Goal: Information Seeking & Learning: Learn about a topic

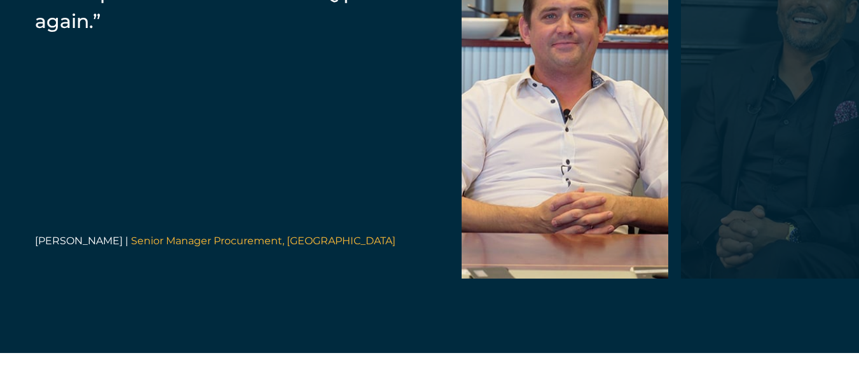
scroll to position [2695, 0]
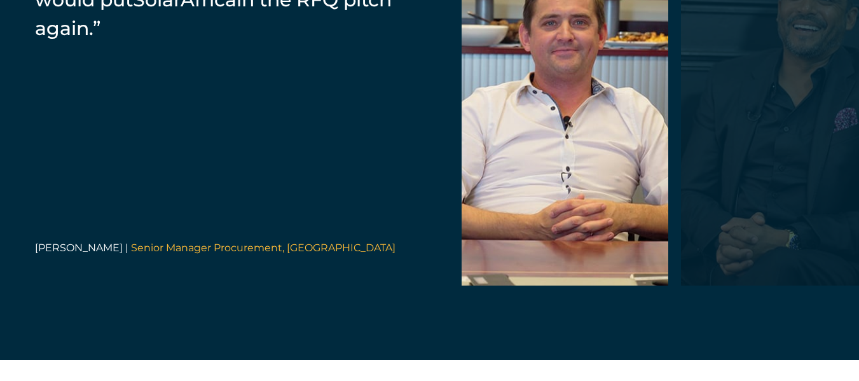
click at [829, 188] on div at bounding box center [784, 104] width 207 height 363
click at [587, 225] on div at bounding box center [565, 104] width 207 height 363
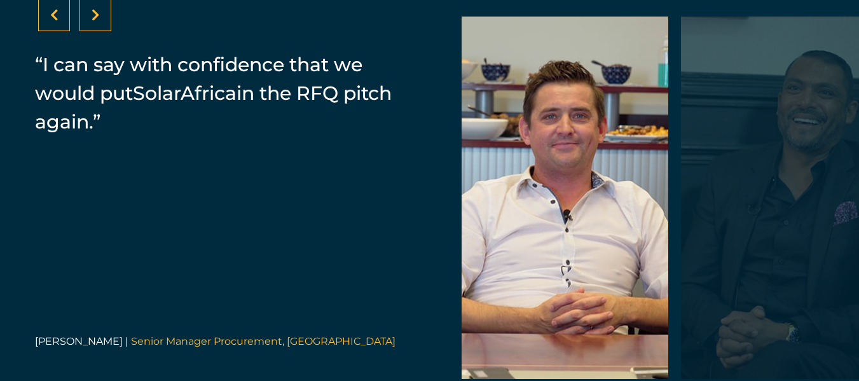
scroll to position [2587, 0]
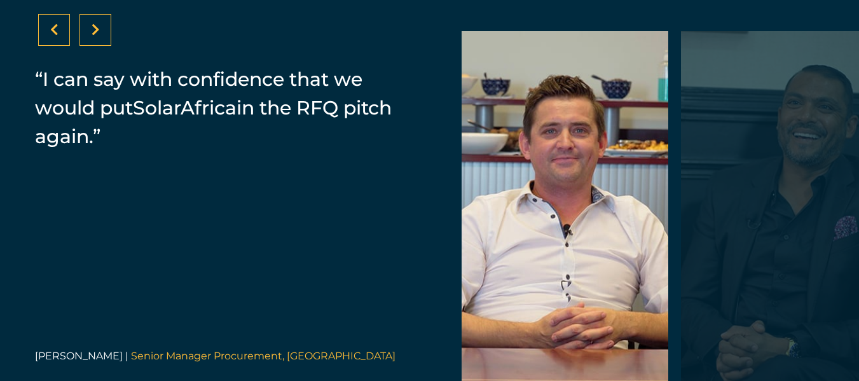
click at [96, 36] on icon at bounding box center [96, 30] width 8 height 13
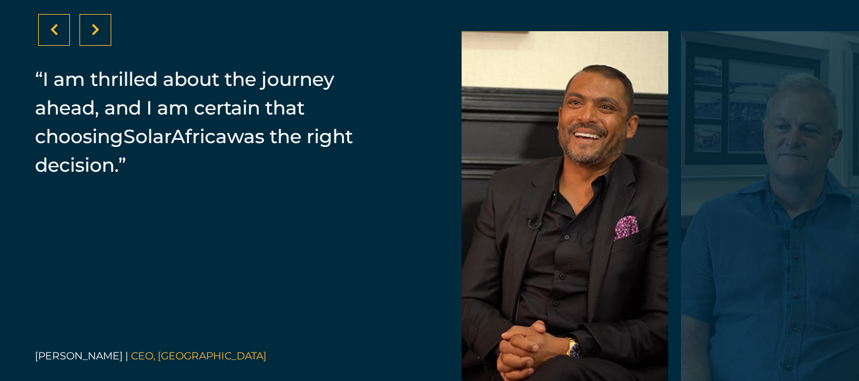
click at [96, 36] on icon at bounding box center [96, 30] width 8 height 13
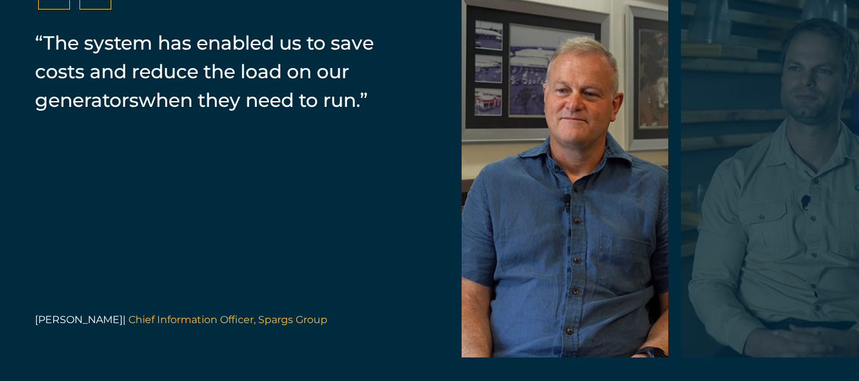
scroll to position [2608, 0]
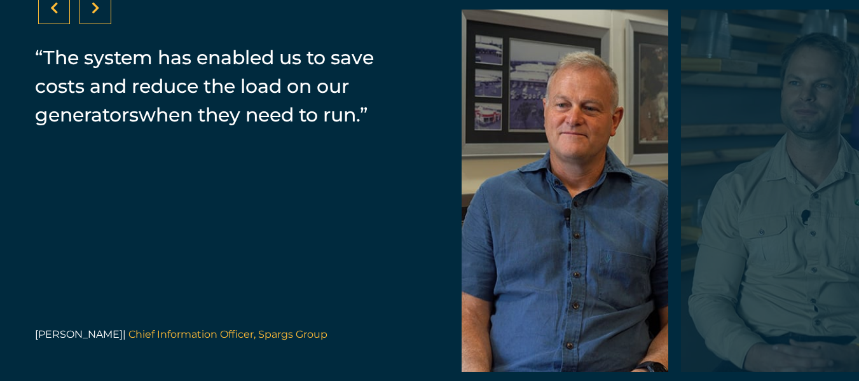
click at [97, 15] on icon at bounding box center [96, 8] width 8 height 13
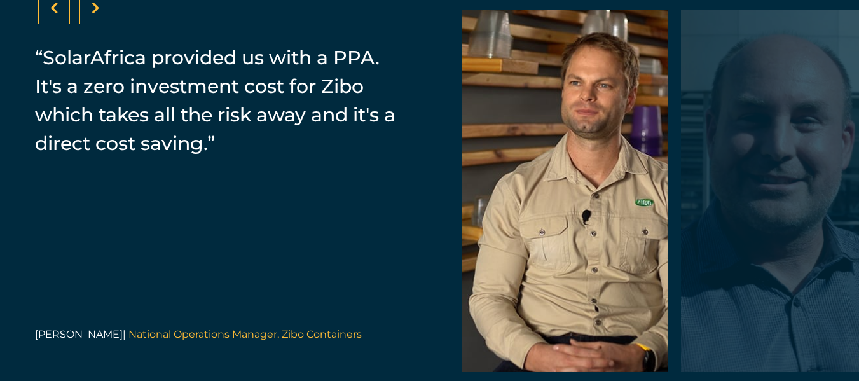
click at [97, 15] on icon at bounding box center [96, 8] width 8 height 13
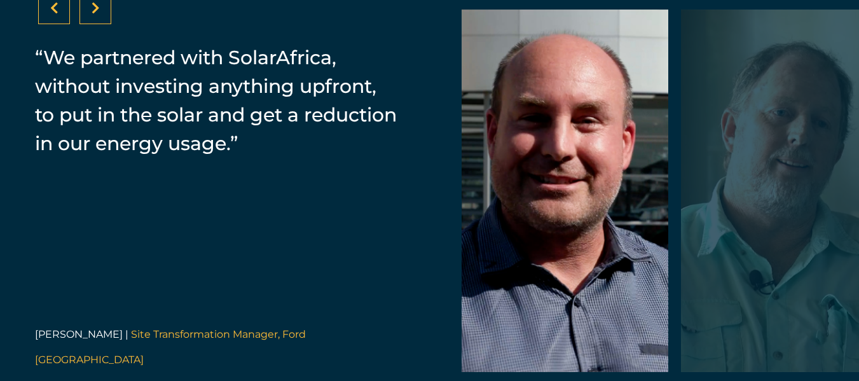
click at [97, 15] on icon at bounding box center [96, 8] width 8 height 13
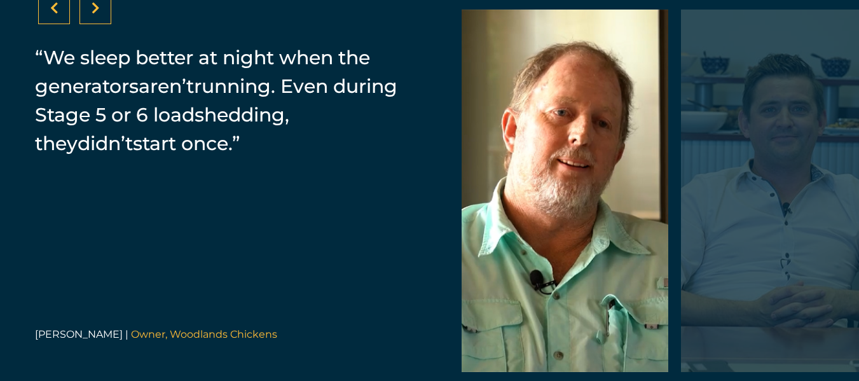
click at [97, 15] on icon at bounding box center [96, 8] width 8 height 13
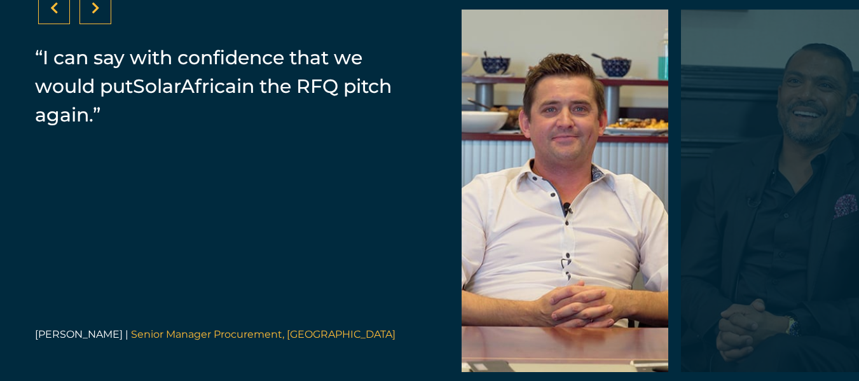
click at [97, 15] on icon at bounding box center [96, 8] width 8 height 13
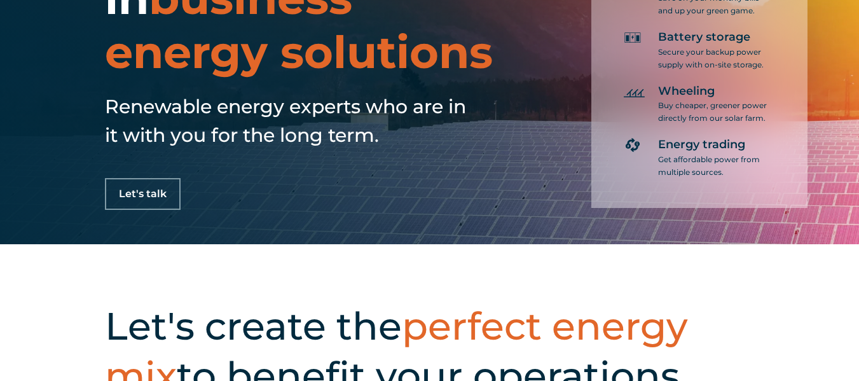
scroll to position [0, 0]
